Goal: Task Accomplishment & Management: Manage account settings

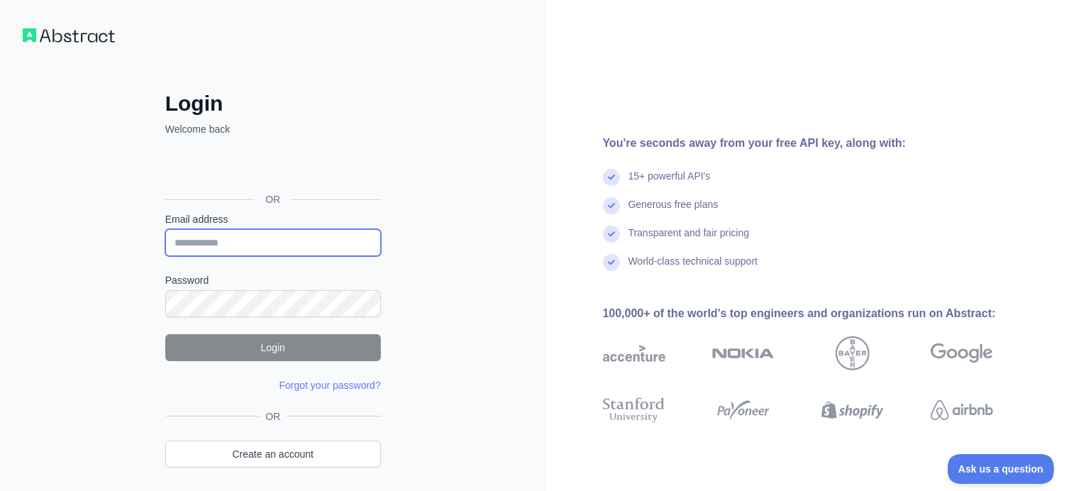
type input "**********"
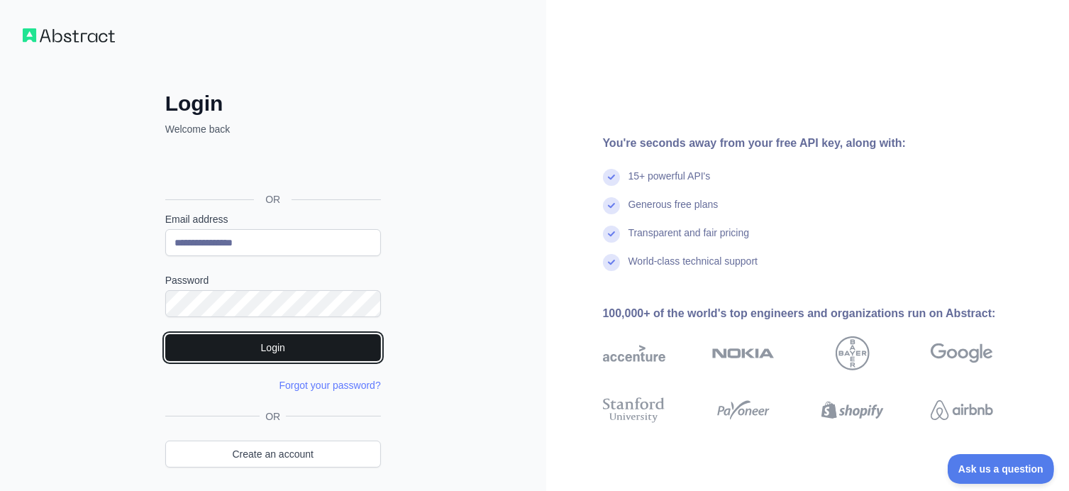
click at [278, 345] on button "Login" at bounding box center [273, 347] width 216 height 27
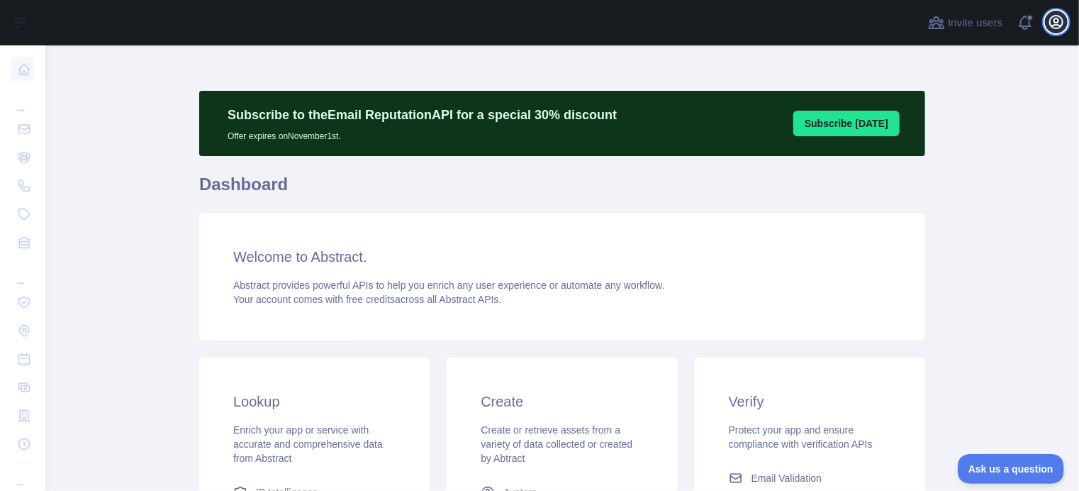
click at [1061, 19] on icon "button" at bounding box center [1056, 21] width 17 height 17
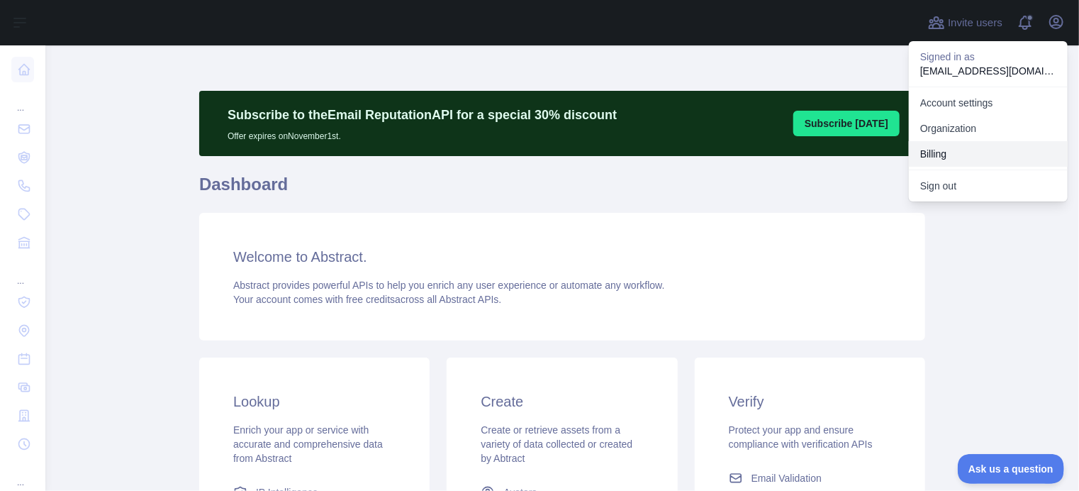
click at [950, 152] on button "Billing" at bounding box center [988, 154] width 159 height 26
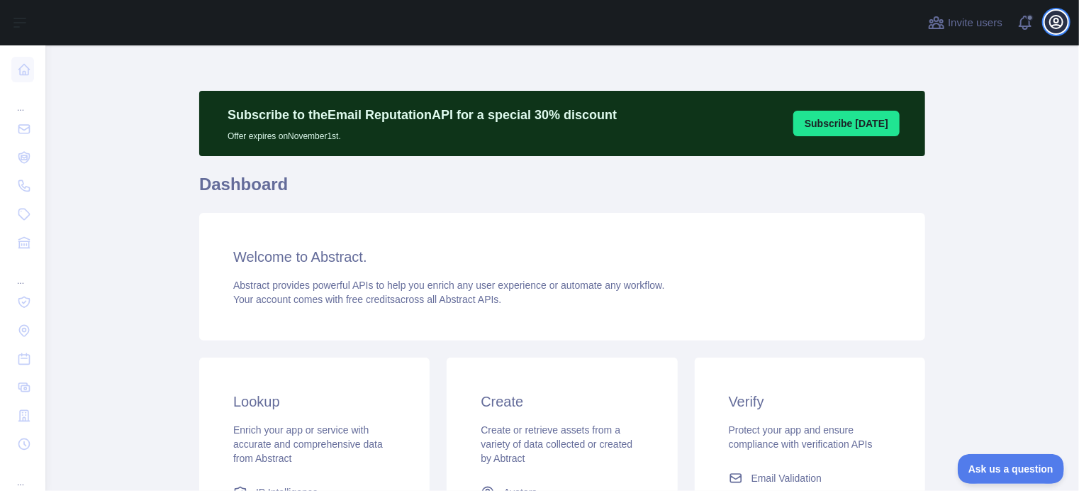
click at [1059, 21] on icon "button" at bounding box center [1056, 21] width 17 height 17
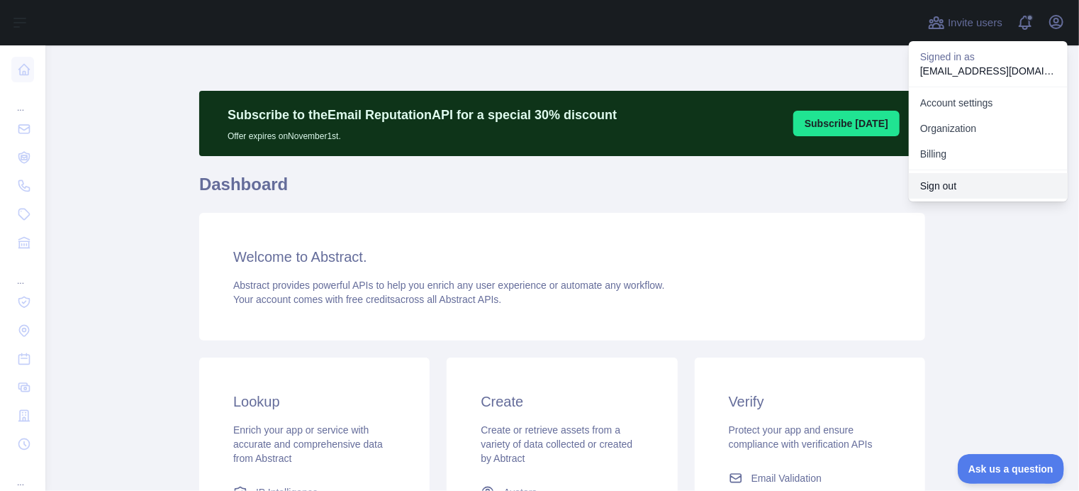
click at [957, 185] on button "Sign out" at bounding box center [988, 186] width 159 height 26
